Goal: Find specific page/section: Find specific page/section

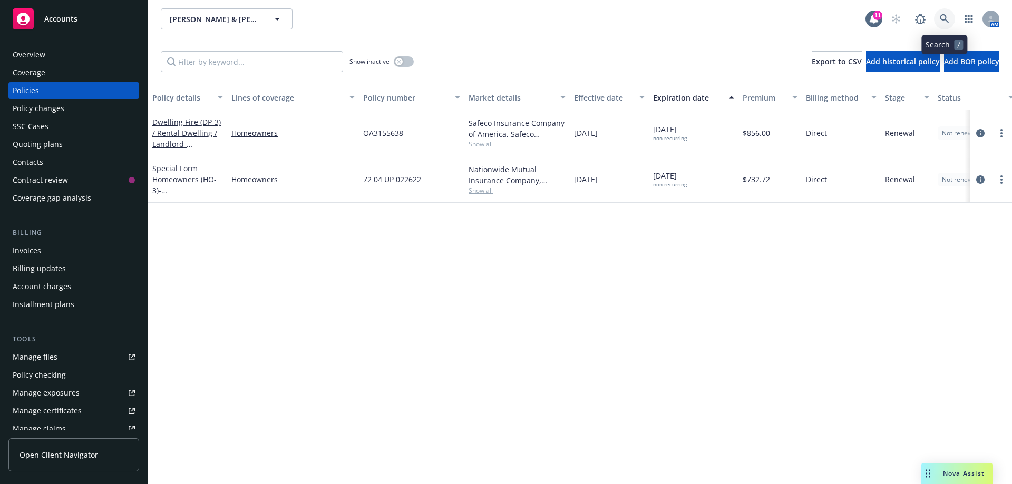
click at [943, 17] on icon at bounding box center [944, 18] width 9 height 9
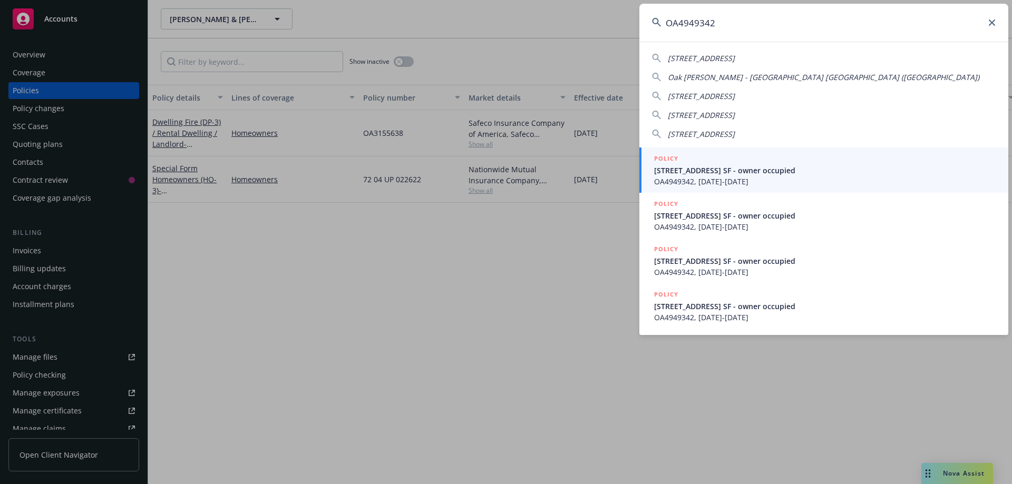
type input "OA4949342"
click at [720, 179] on span "OA4949342, [DATE]-[DATE]" at bounding box center [825, 181] width 342 height 11
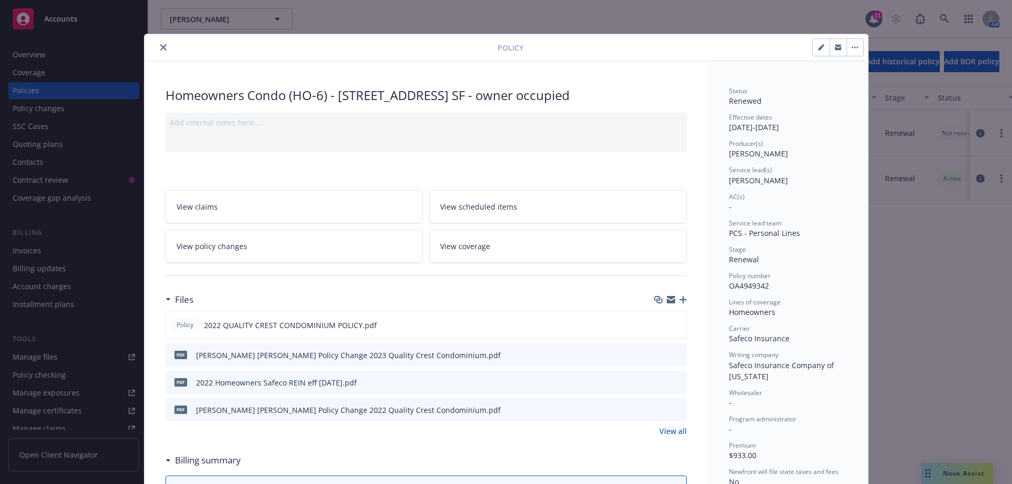
click at [160, 46] on icon "close" at bounding box center [163, 47] width 6 height 6
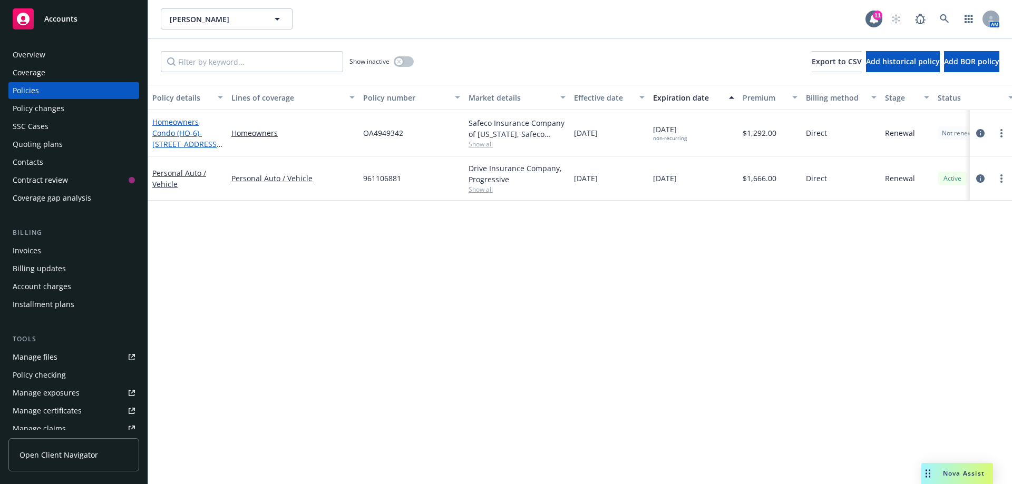
click at [181, 133] on link "Homeowners Condo (HO-6) - [STREET_ADDRESS] SF - owner occupied" at bounding box center [185, 144] width 67 height 54
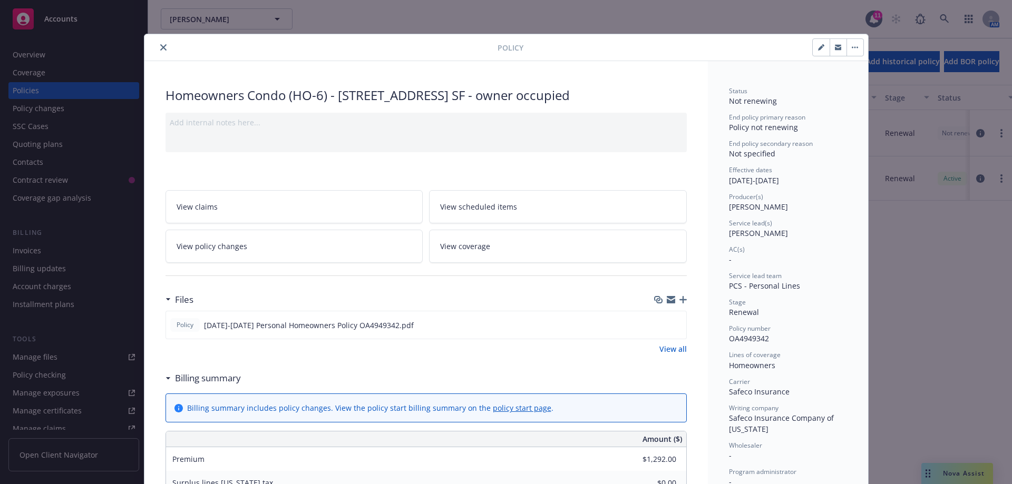
click at [152, 44] on div at bounding box center [323, 47] width 349 height 13
click at [157, 44] on button "close" at bounding box center [163, 47] width 13 height 13
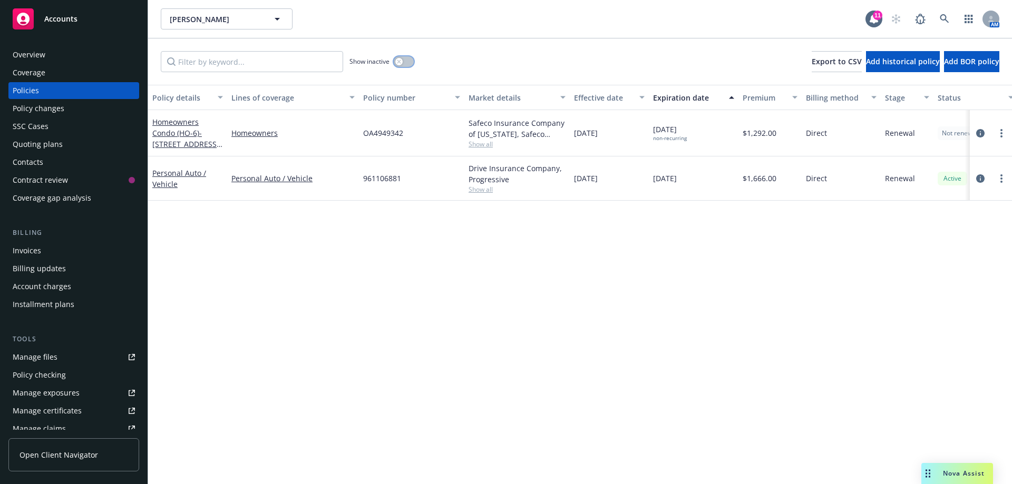
click at [400, 60] on icon "button" at bounding box center [399, 62] width 4 height 4
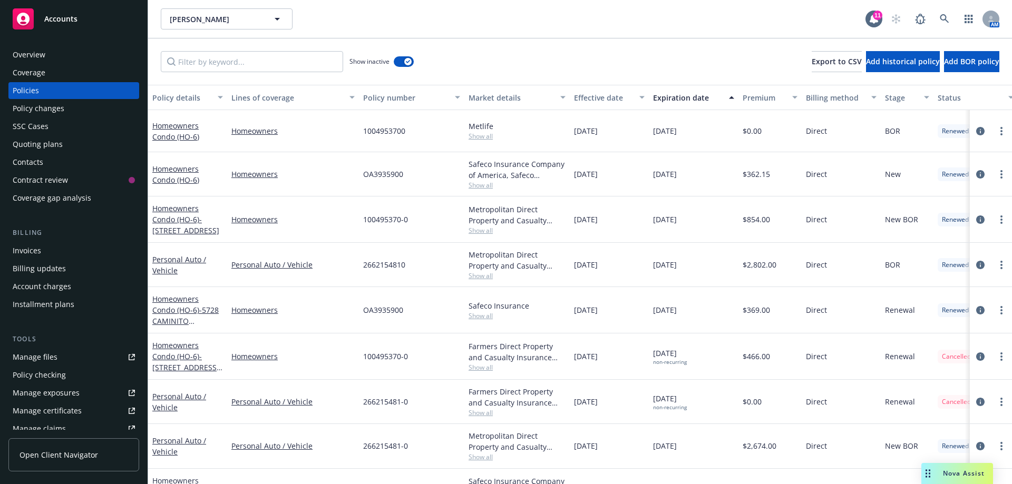
click at [595, 99] on div "Effective date" at bounding box center [603, 97] width 59 height 11
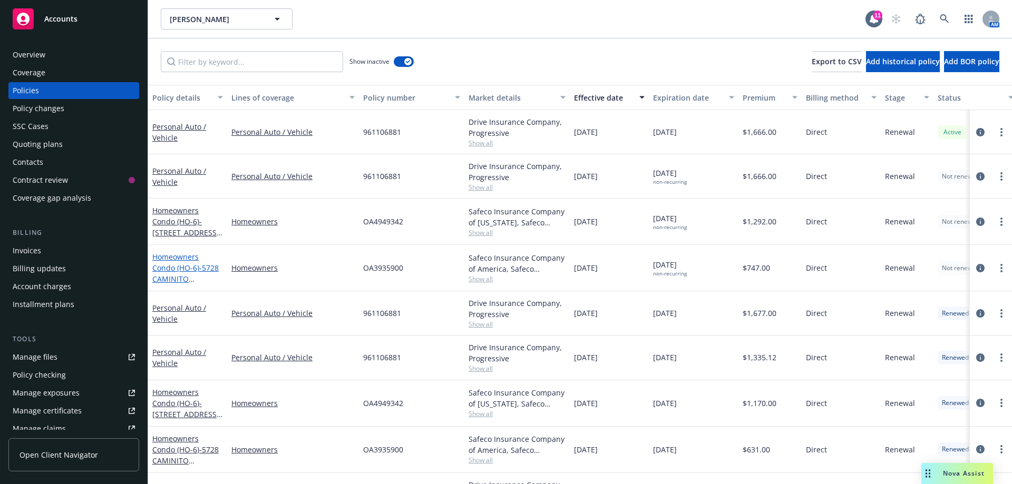
click at [179, 274] on span "- 5728 CAMINITO EMPRESA [GEOGRAPHIC_DATA]-7147" at bounding box center [185, 290] width 66 height 54
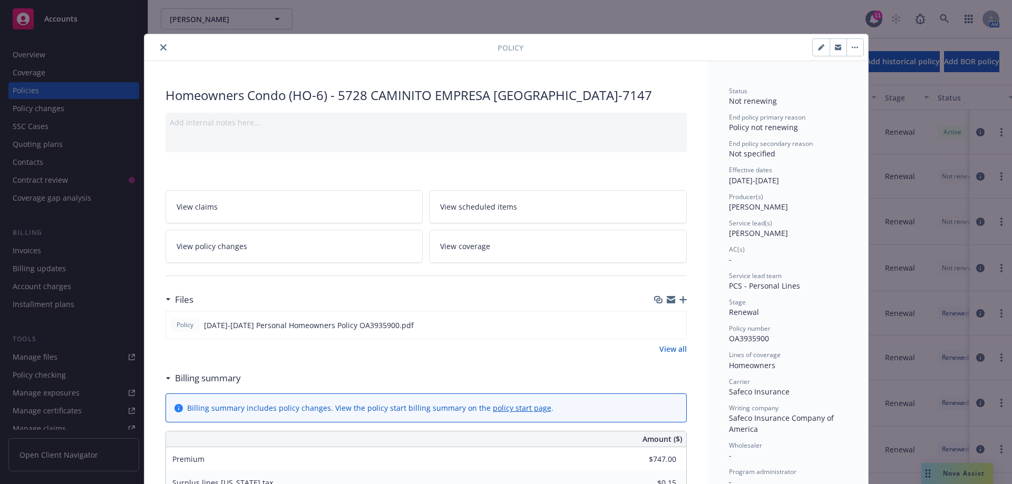
click at [160, 46] on icon "close" at bounding box center [163, 47] width 6 height 6
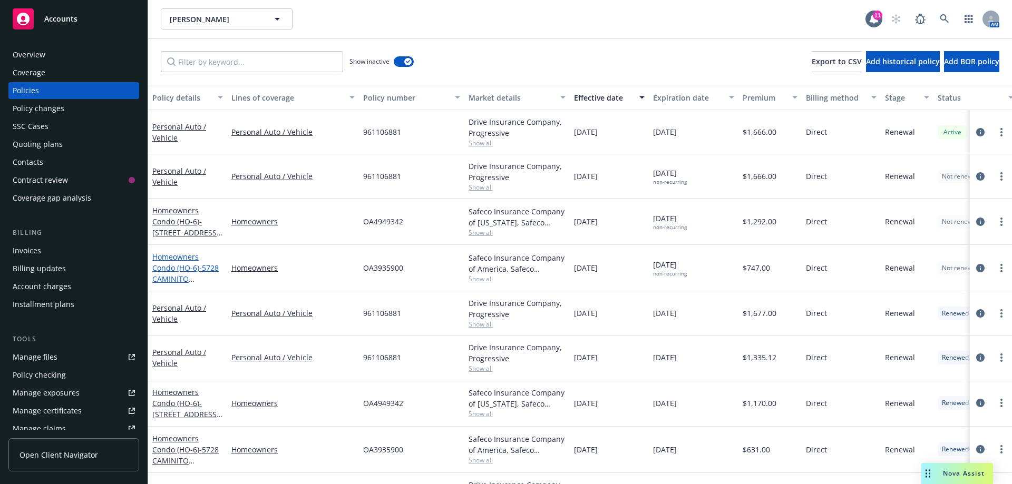
click at [192, 278] on span "- 5728 CAMINITO EMPRESA [GEOGRAPHIC_DATA]-7147" at bounding box center [185, 290] width 66 height 54
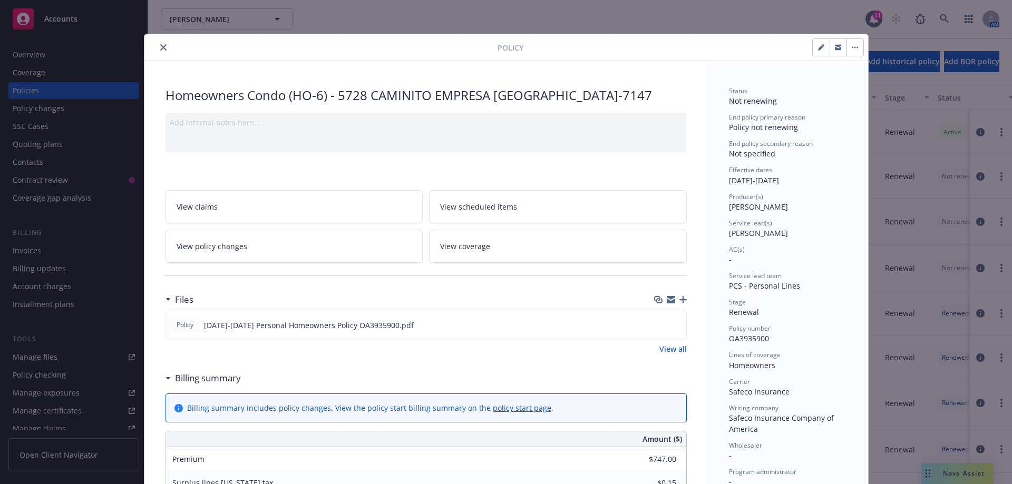
scroll to position [32, 0]
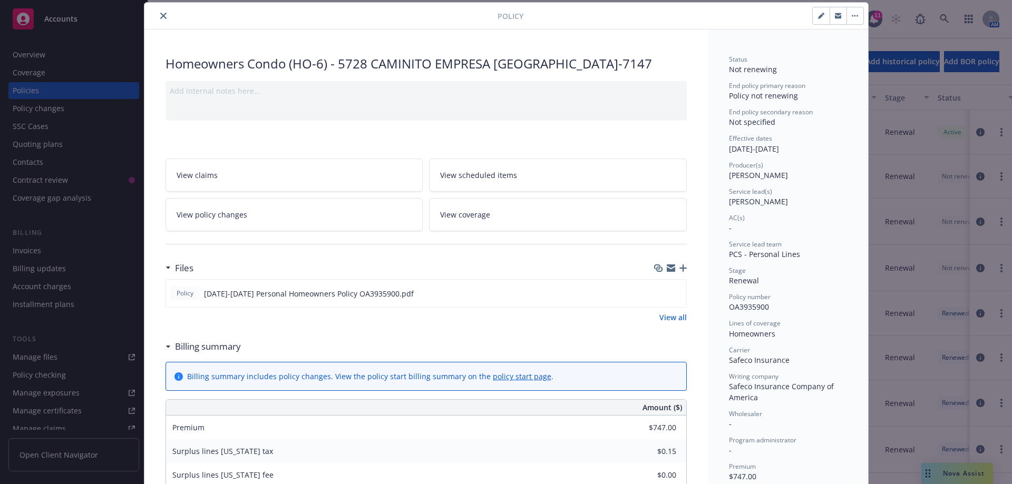
click at [163, 17] on button "close" at bounding box center [163, 15] width 13 height 13
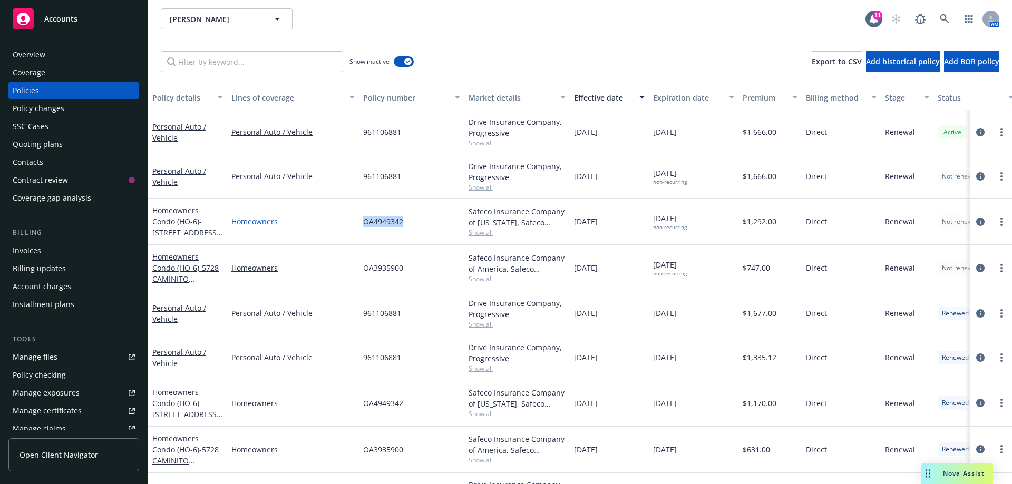
drag, startPoint x: 404, startPoint y: 222, endPoint x: 358, endPoint y: 224, distance: 45.4
click at [354, 222] on div "Homeowners Condo (HO-6) - [STREET_ADDRESS] SF - owner occupied Homeowners OA494…" at bounding box center [656, 222] width 1017 height 46
copy div "OA4949342"
